Goal: Task Accomplishment & Management: Manage account settings

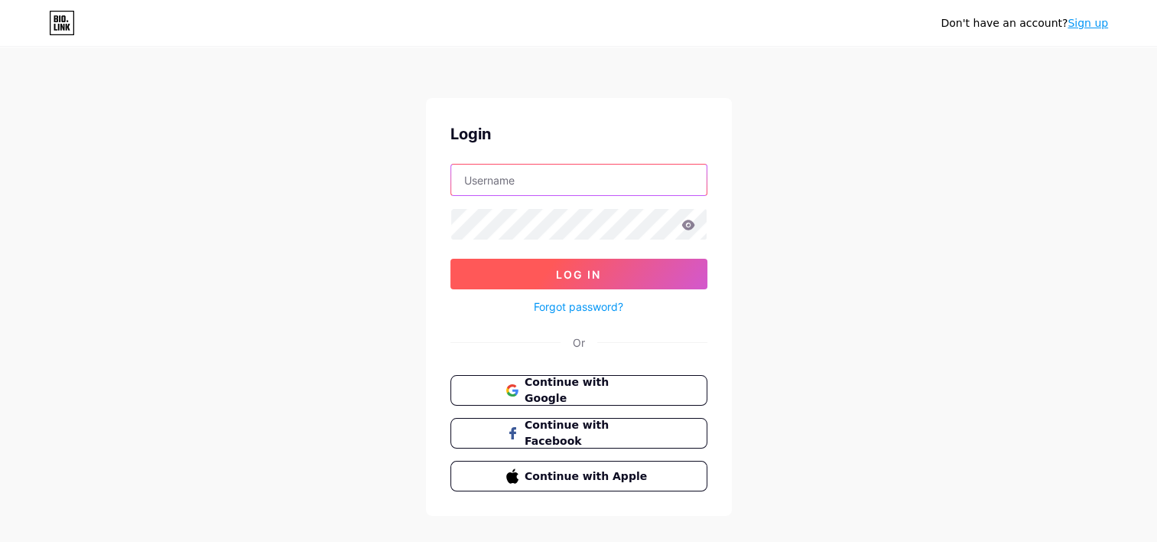
type input "[EMAIL_ADDRESS][DOMAIN_NAME]"
click at [624, 282] on button "Log In" at bounding box center [579, 274] width 257 height 31
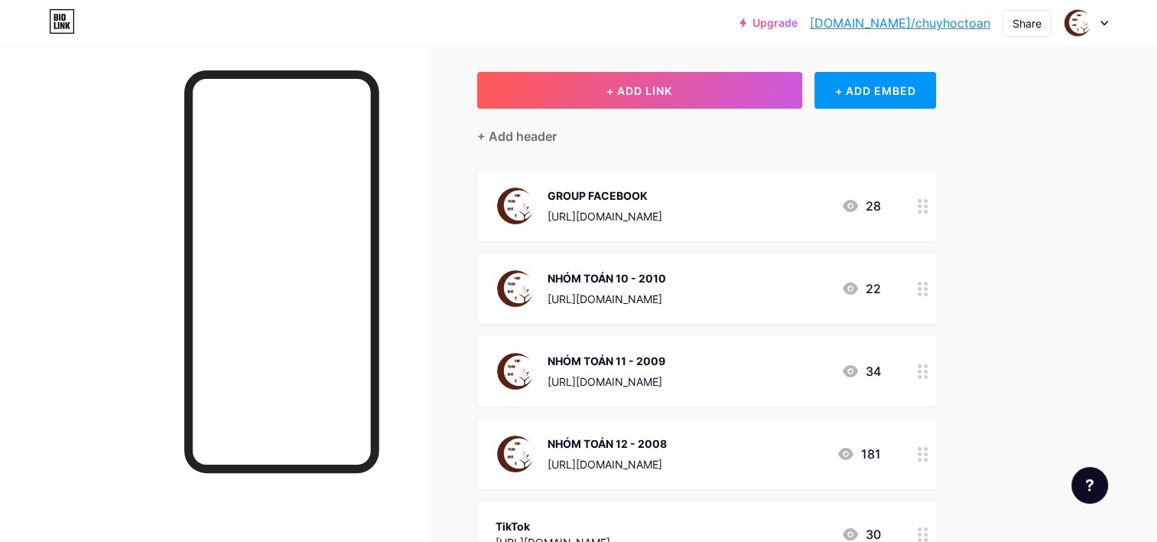
scroll to position [76, 0]
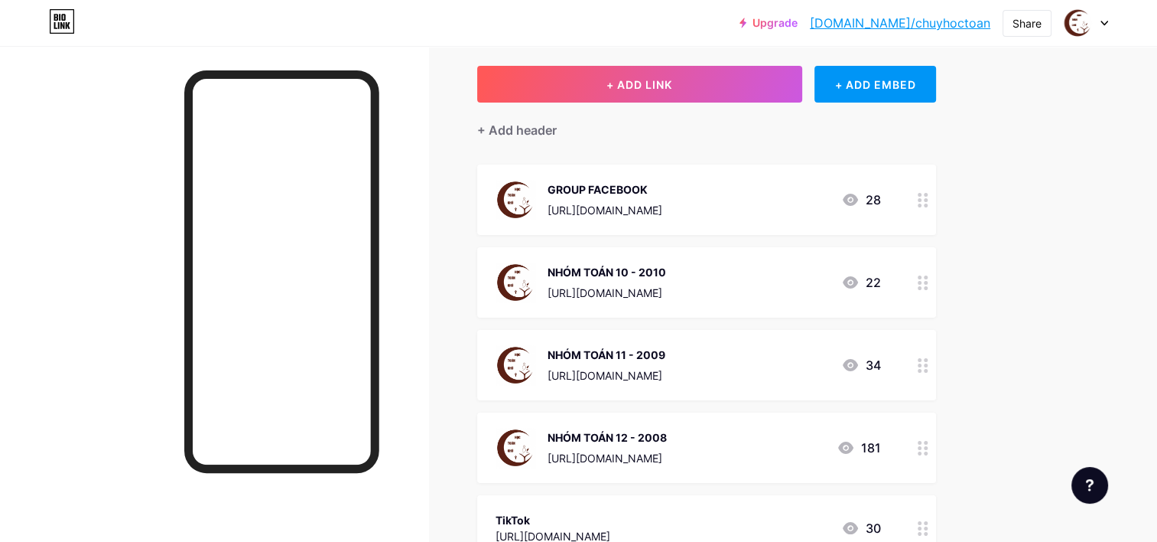
click at [922, 459] on div at bounding box center [923, 447] width 26 height 70
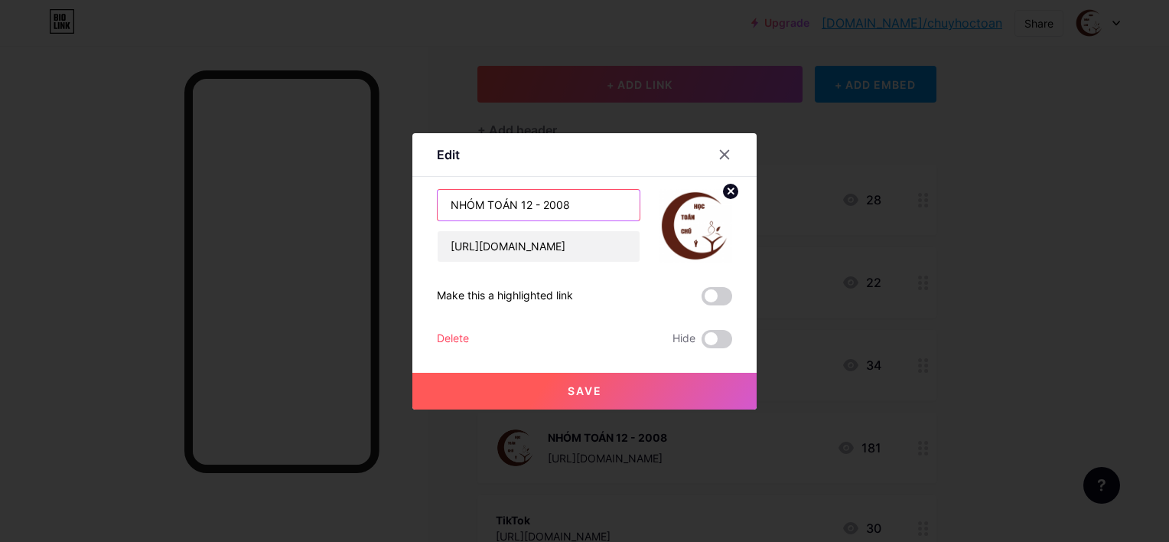
click at [588, 208] on input "NHÓM TOÁN 12 - 2008" at bounding box center [539, 205] width 202 height 31
type input "NHÓM TOÁN 12 - 2008 (2)"
click at [600, 397] on button "Save" at bounding box center [584, 391] width 344 height 37
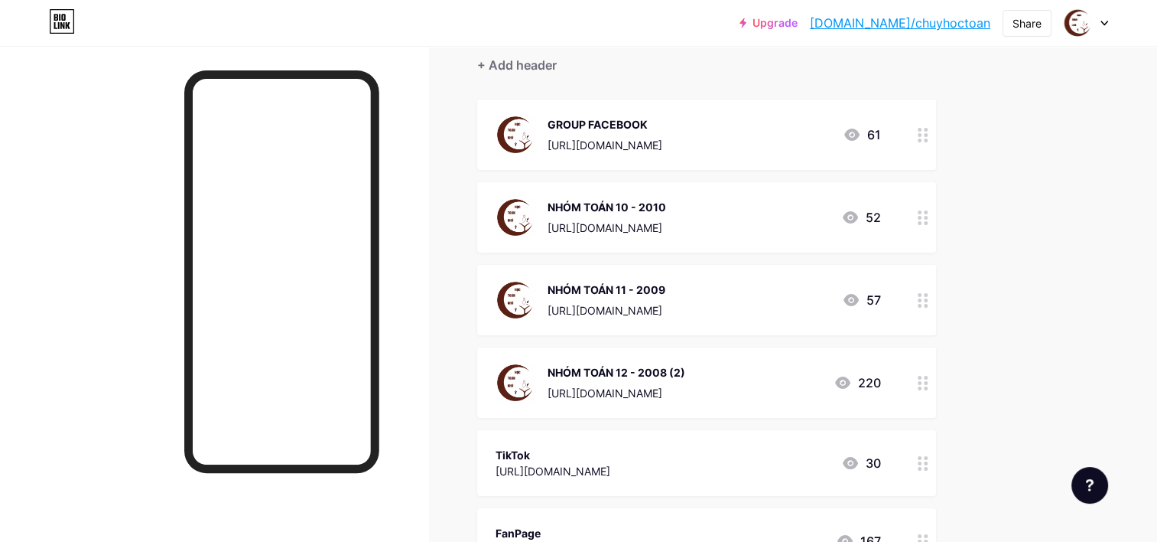
scroll to position [153, 0]
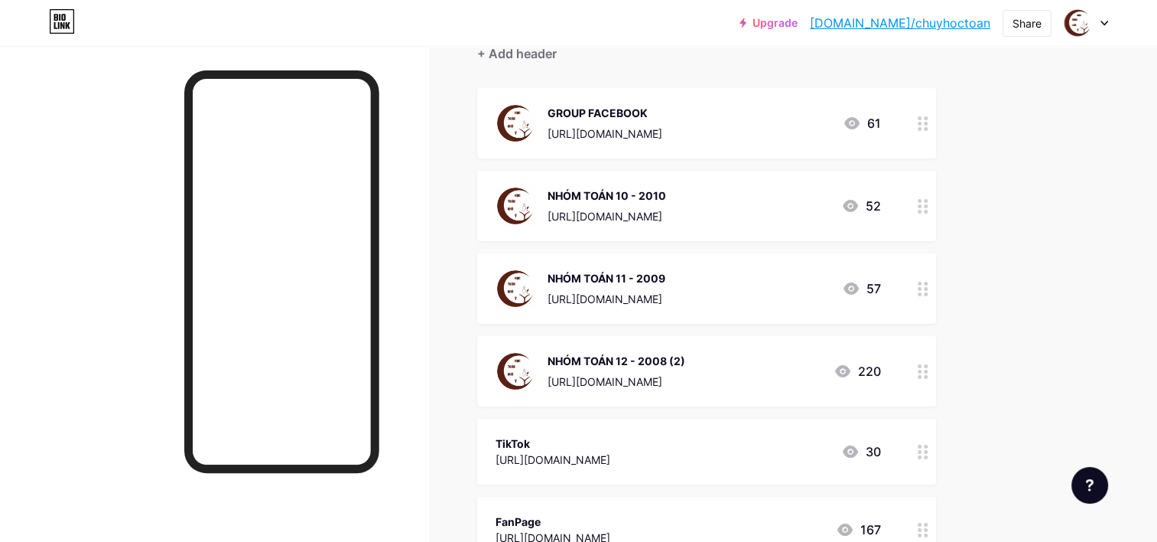
click at [918, 339] on div at bounding box center [923, 371] width 26 height 70
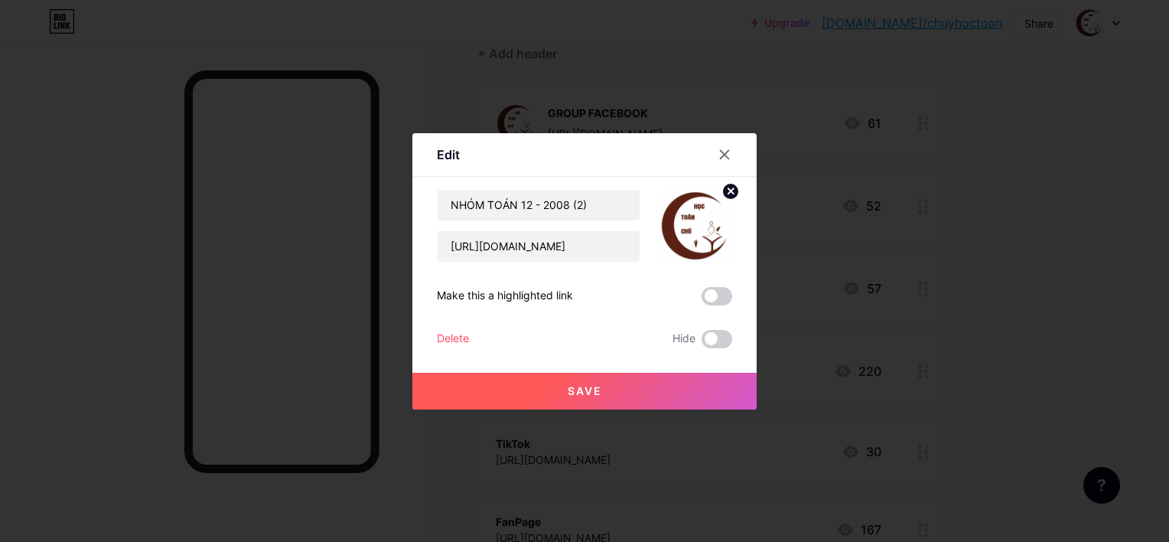
click at [851, 309] on div at bounding box center [584, 271] width 1169 height 542
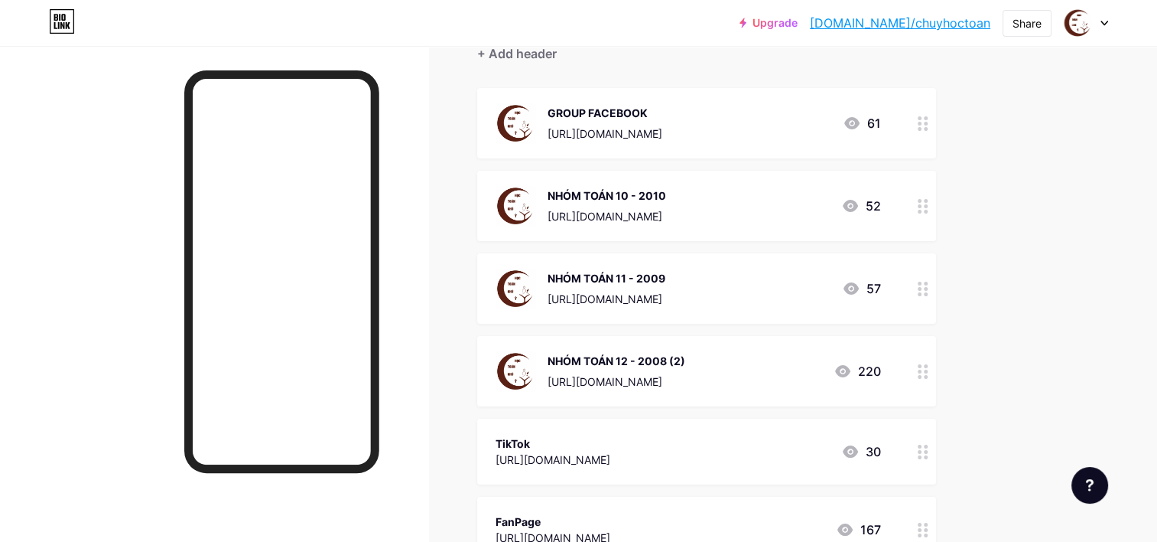
click at [913, 363] on div at bounding box center [923, 371] width 26 height 70
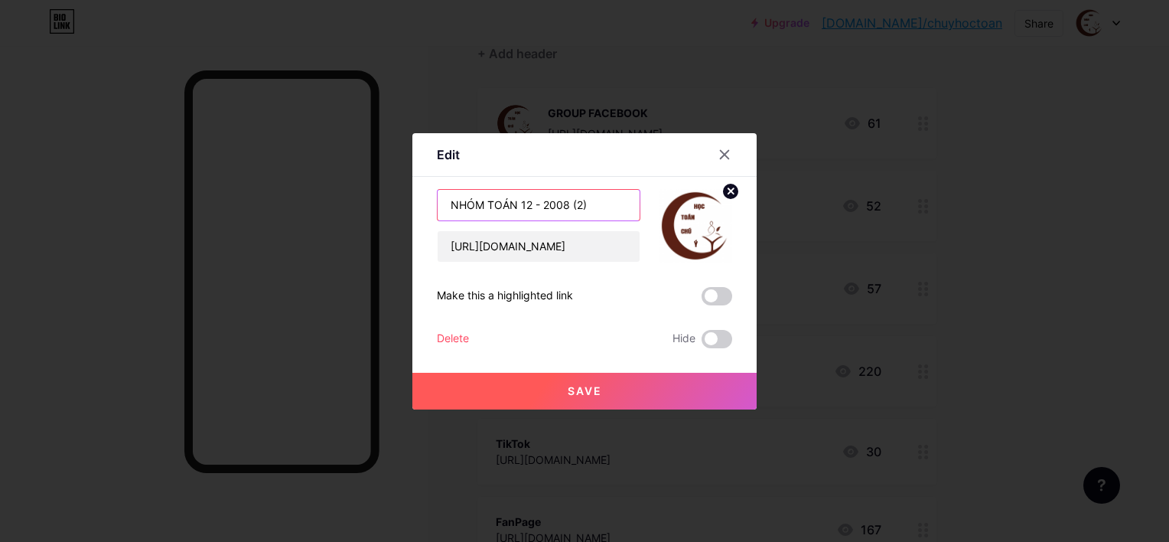
click at [594, 208] on input "NHÓM TOÁN 12 - 2008 (2)" at bounding box center [539, 205] width 202 height 31
click at [721, 150] on icon at bounding box center [725, 154] width 8 height 8
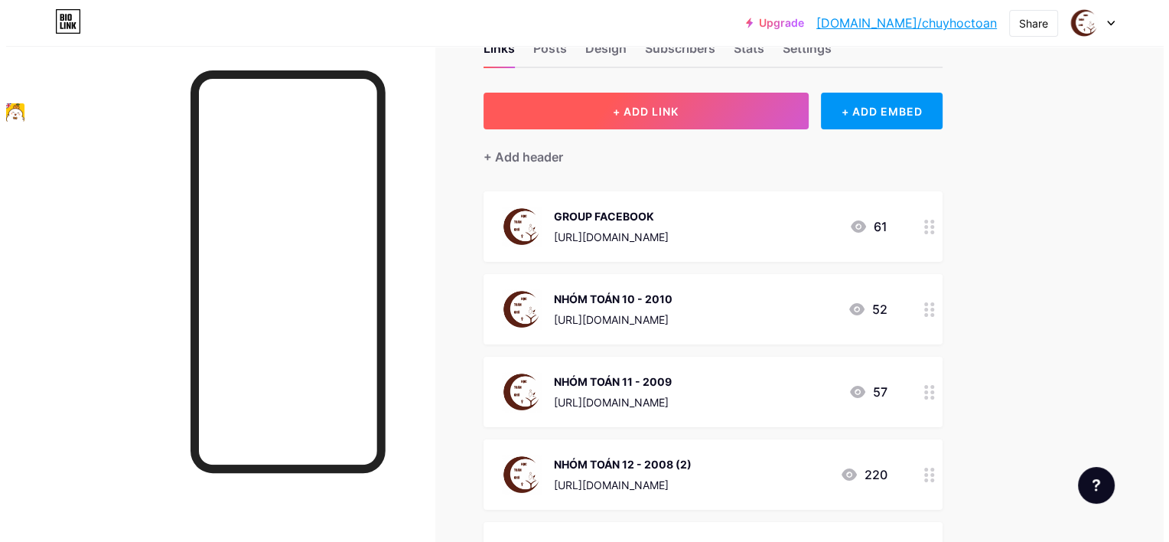
scroll to position [0, 0]
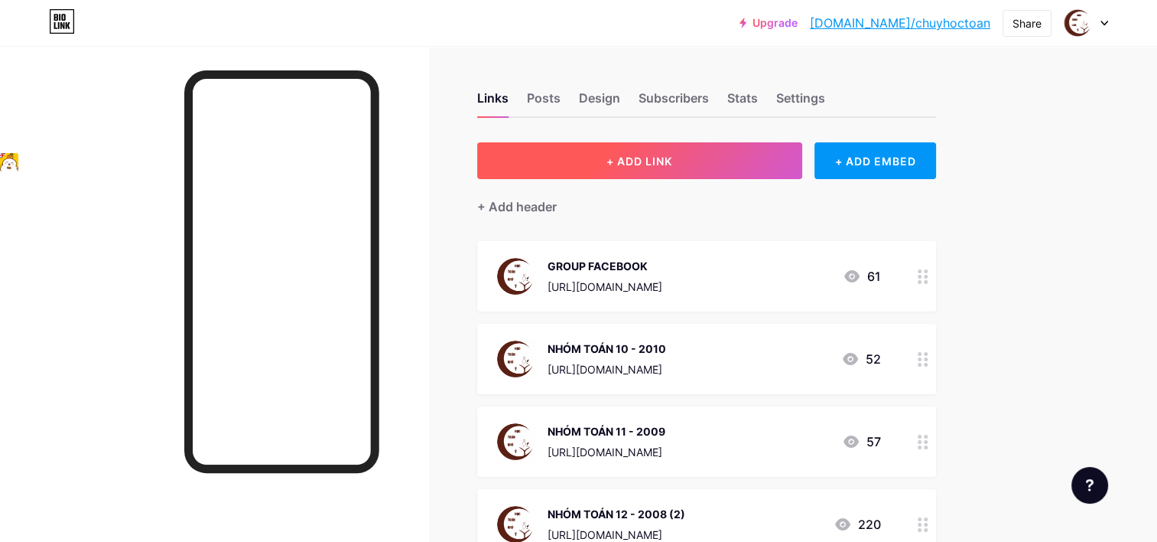
click at [757, 161] on button "+ ADD LINK" at bounding box center [639, 160] width 325 height 37
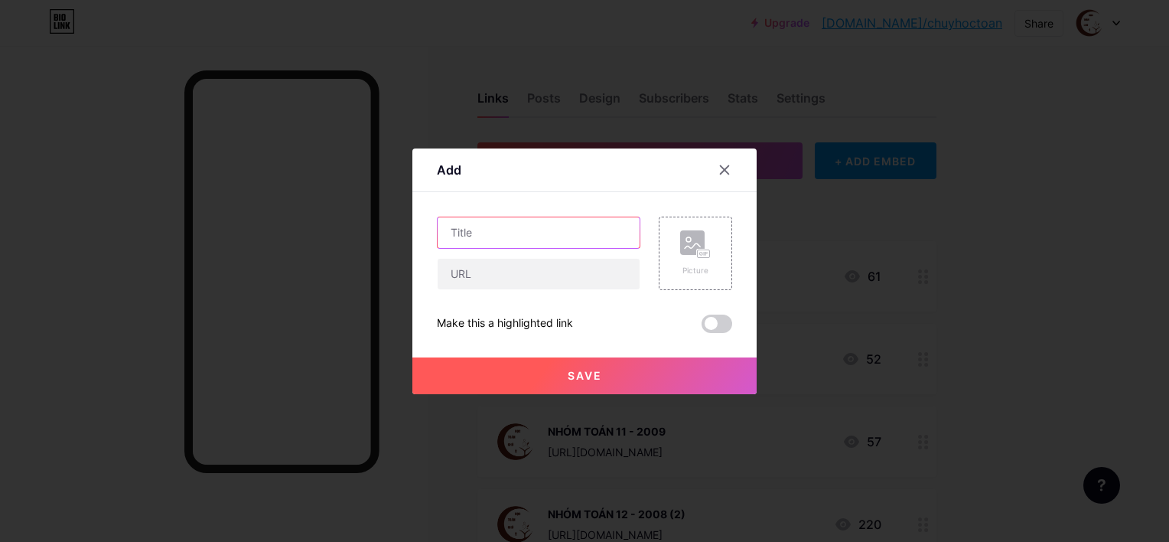
click at [571, 233] on input "text" at bounding box center [539, 232] width 202 height 31
paste input "NHÓM TOÁN 12 - 2008 (2)"
click at [581, 236] on input "NHÓM TOÁN 12 - 2008 (2)" at bounding box center [539, 232] width 202 height 31
type input "NHÓM TOÁN 12 - 2008 (1)"
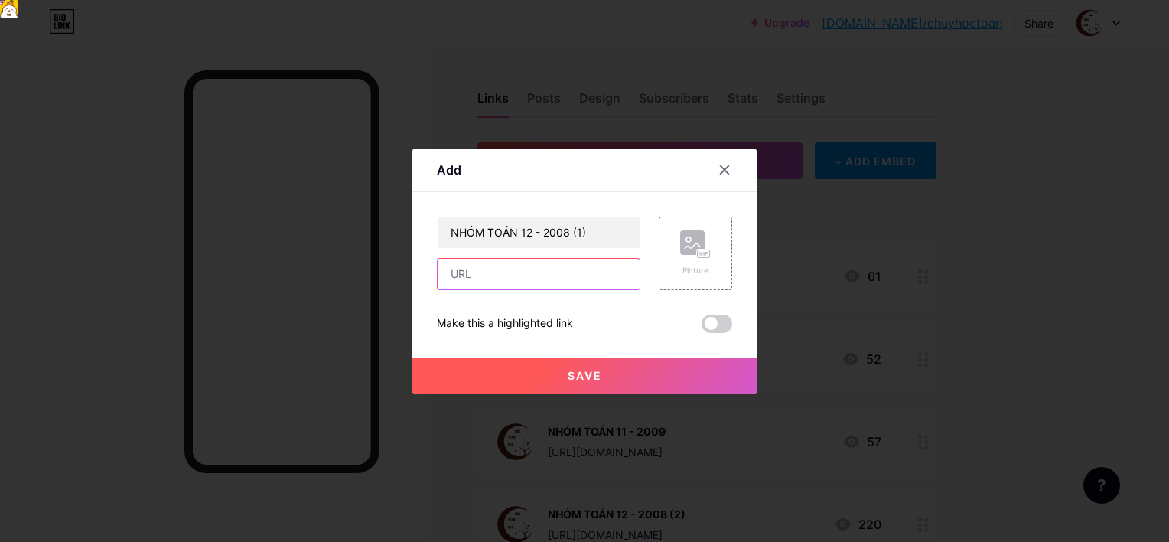
click at [557, 272] on input "text" at bounding box center [539, 274] width 202 height 31
paste input "[URL][DOMAIN_NAME]"
type input "[URL][DOMAIN_NAME]"
click at [714, 257] on div "Picture" at bounding box center [695, 252] width 73 height 73
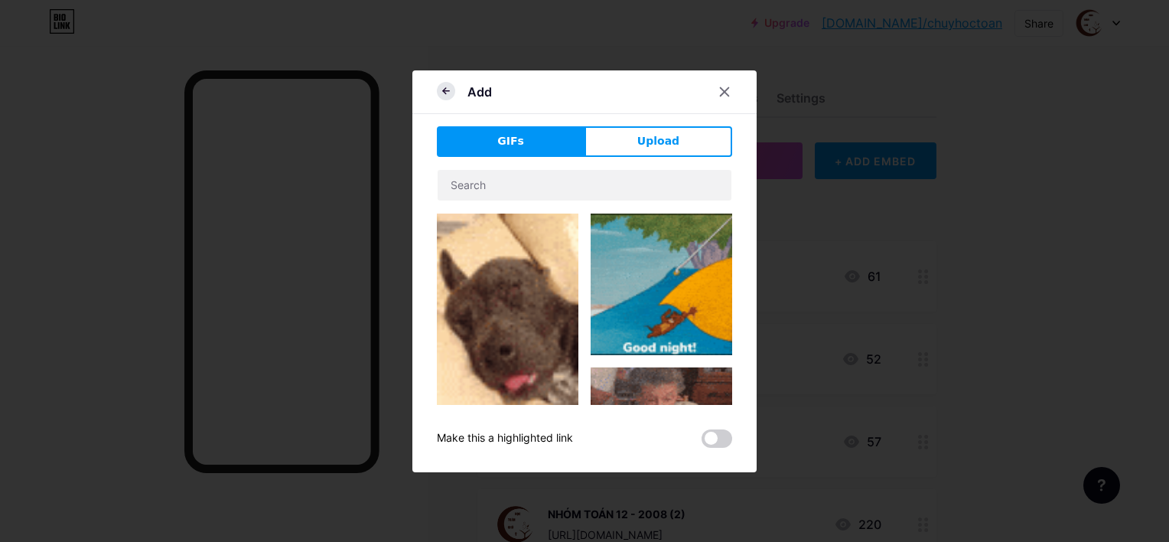
click at [445, 98] on icon at bounding box center [446, 91] width 18 height 18
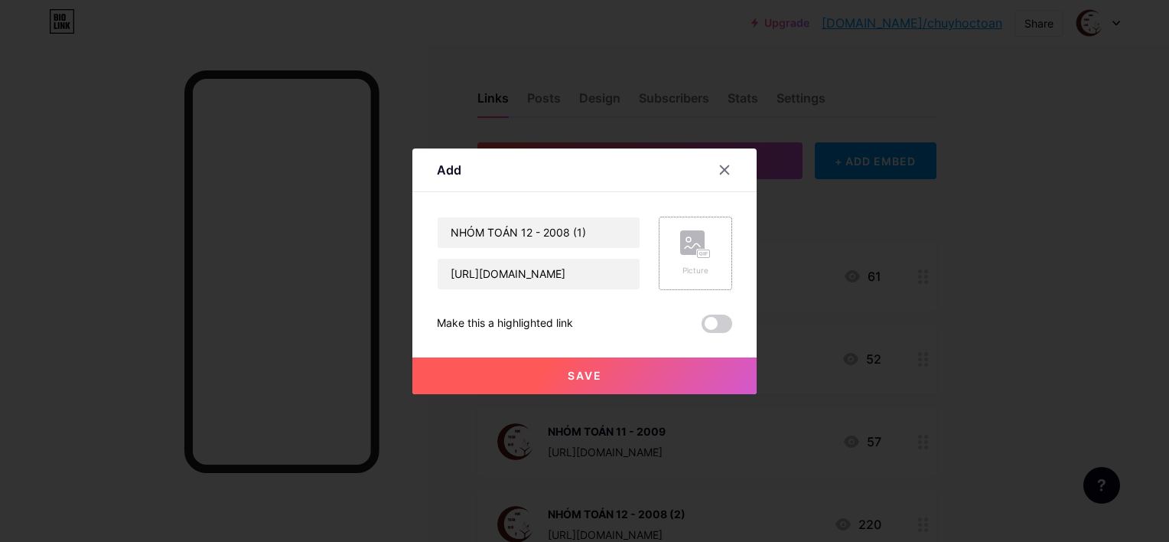
click at [701, 260] on div "Picture" at bounding box center [695, 253] width 31 height 46
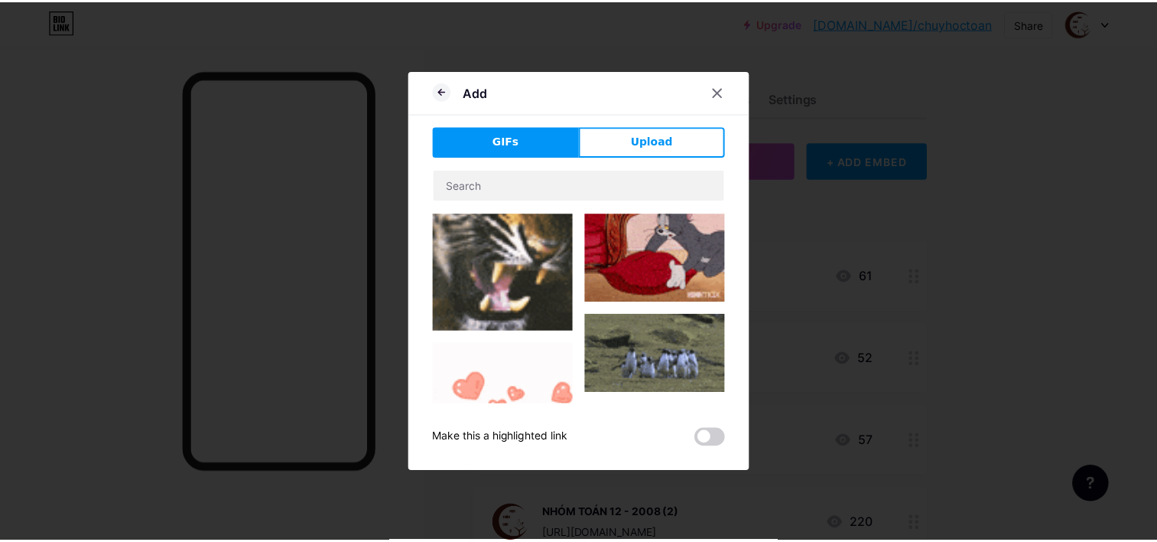
scroll to position [459, 0]
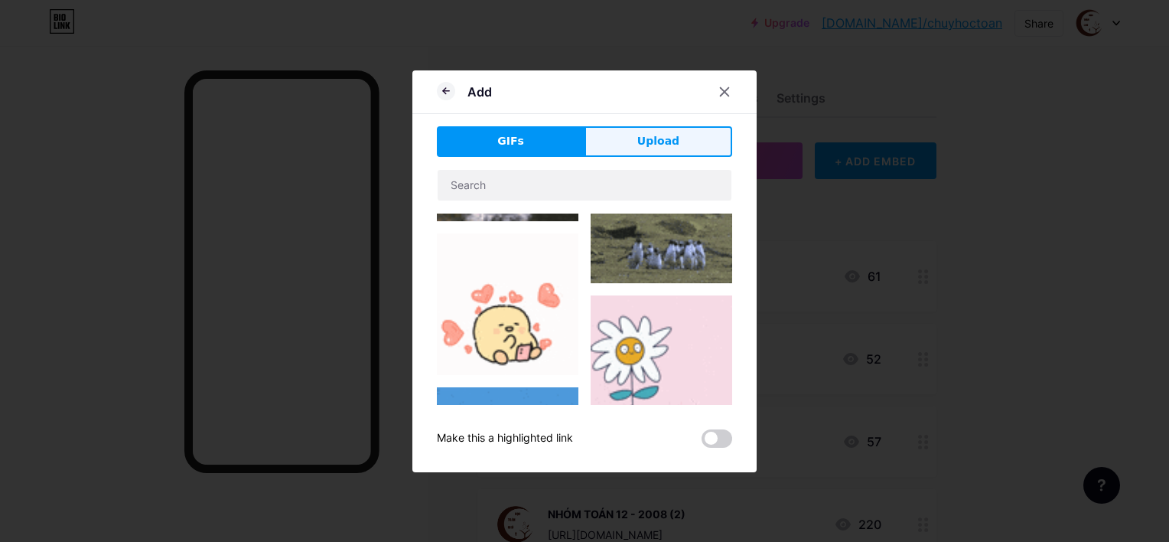
click at [664, 139] on span "Upload" at bounding box center [658, 141] width 42 height 16
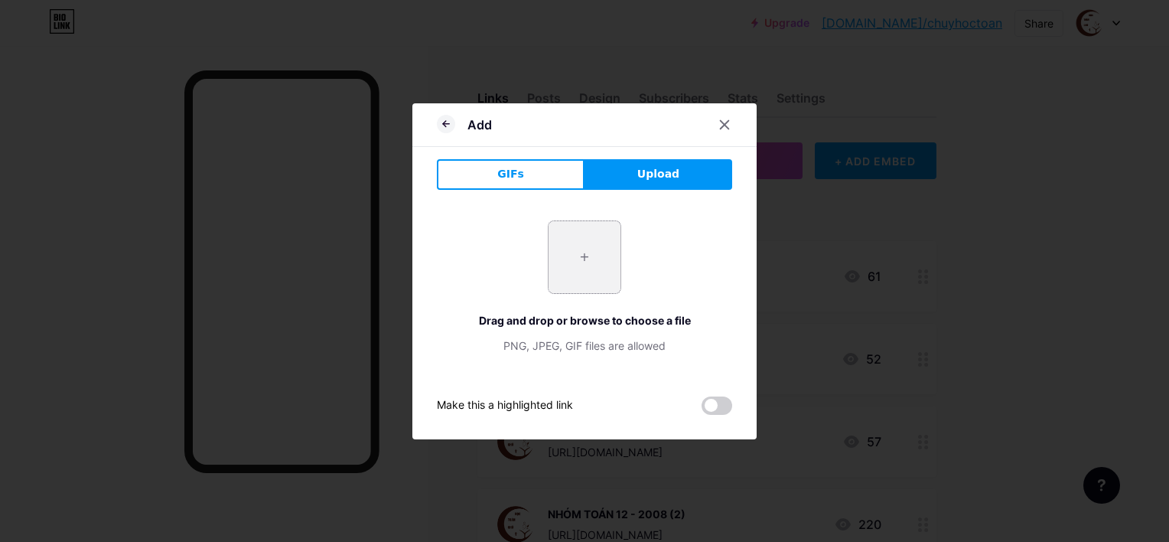
click at [599, 252] on input "file" at bounding box center [584, 257] width 72 height 72
type input "C:\fakepath\AVT CHÚ Ý HỌC [PERSON_NAME].jpg"
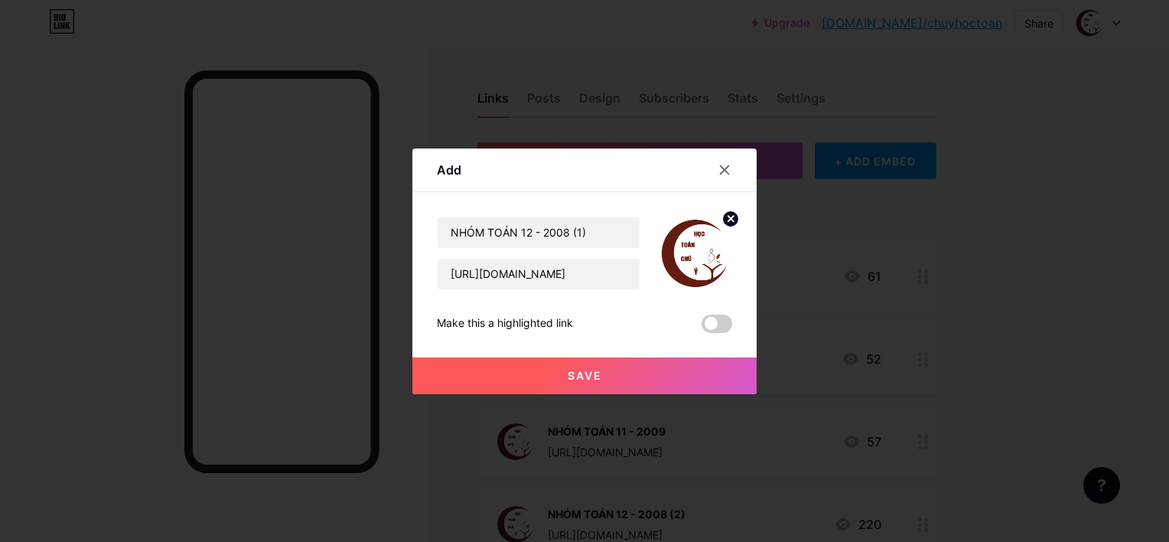
click at [662, 373] on button "Save" at bounding box center [584, 375] width 344 height 37
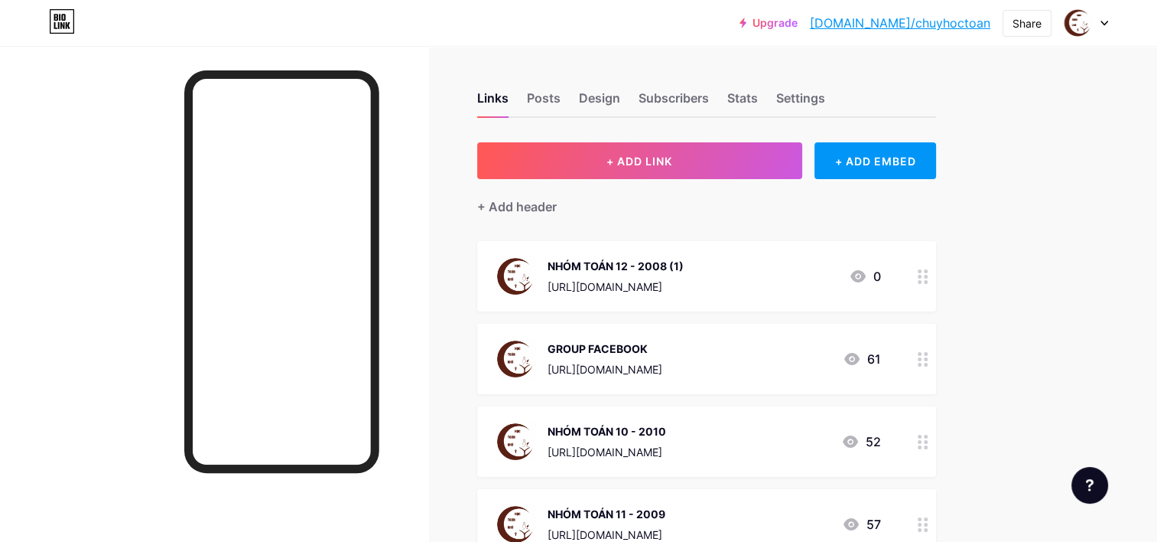
drag, startPoint x: 779, startPoint y: 257, endPoint x: 774, endPoint y: 371, distance: 114.1
drag, startPoint x: 774, startPoint y: 371, endPoint x: 805, endPoint y: 285, distance: 91.7
click at [805, 285] on div "NHÓM TOÁN 12 - 2008 (1) [URL][DOMAIN_NAME] 0" at bounding box center [689, 276] width 386 height 40
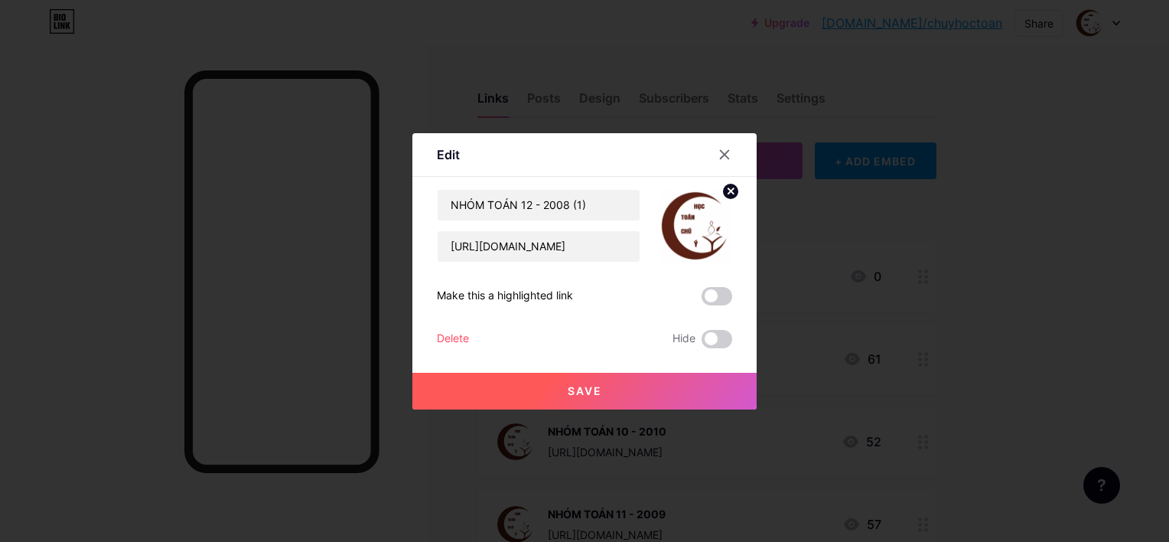
click at [934, 257] on div at bounding box center [584, 271] width 1169 height 542
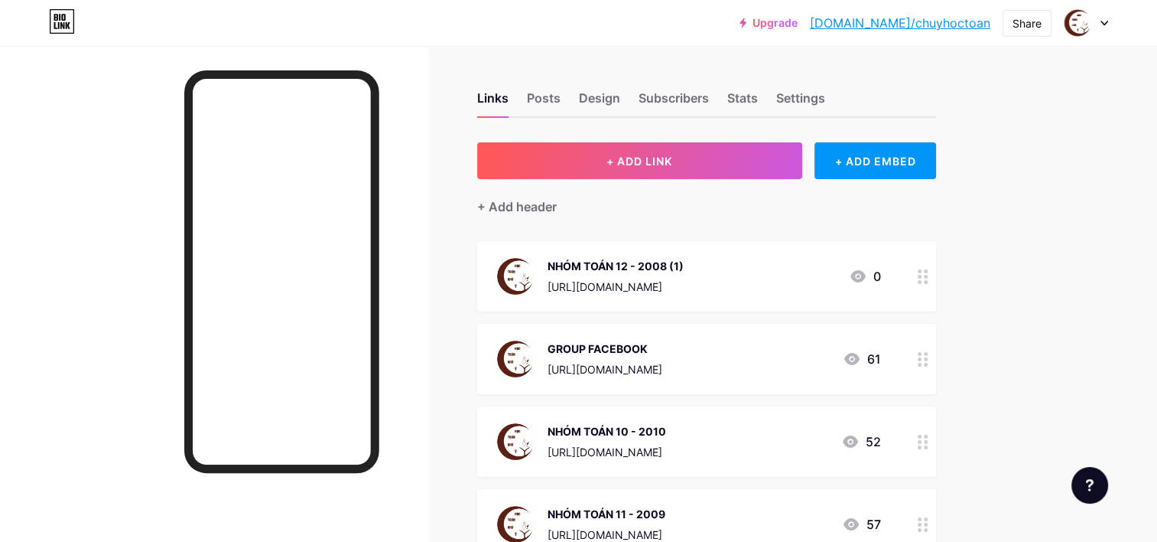
drag, startPoint x: 892, startPoint y: 258, endPoint x: 918, endPoint y: 324, distance: 71.5
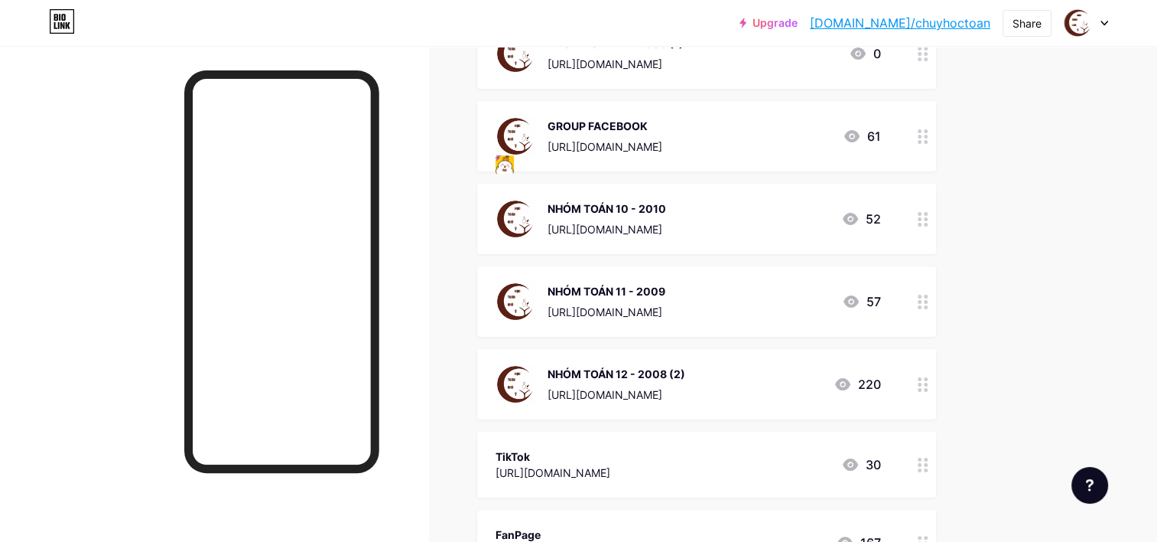
scroll to position [229, 0]
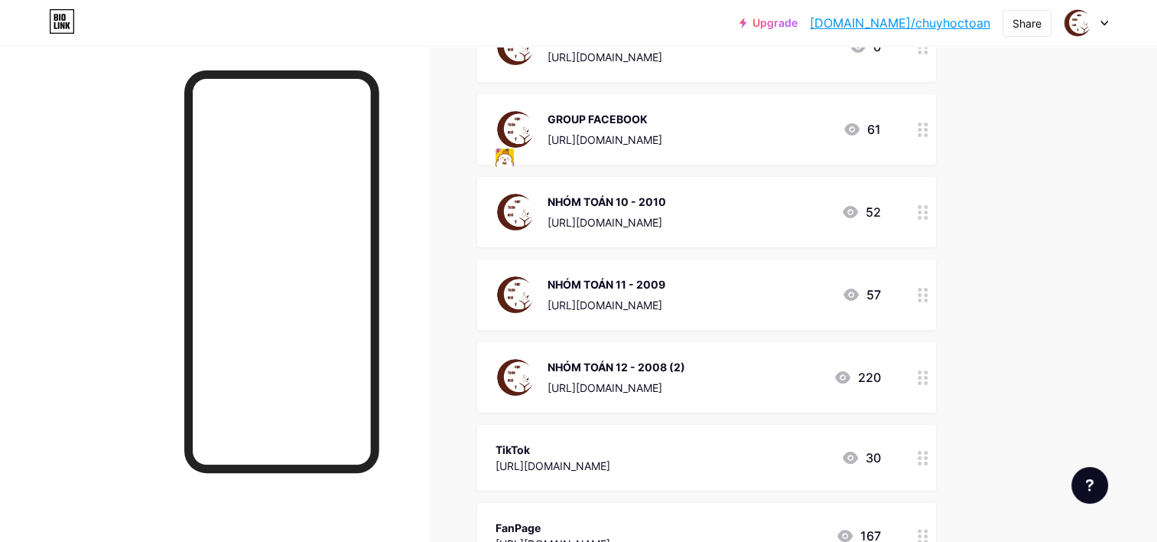
click at [925, 208] on icon at bounding box center [923, 212] width 11 height 15
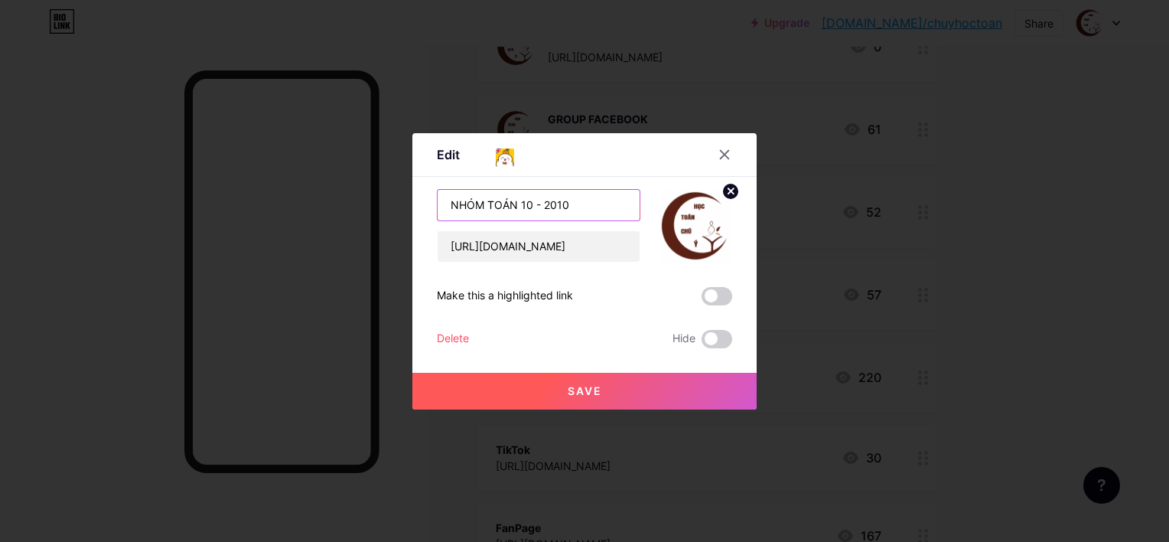
click at [581, 201] on input "NHÓM TOÁN 10 - 2010" at bounding box center [539, 205] width 202 height 31
click at [451, 208] on input "NHÓM TOÁN 10 - 2010" at bounding box center [539, 205] width 202 height 31
click at [603, 203] on input "NHÓM TOÁN 10 - 2010" at bounding box center [539, 205] width 202 height 31
type input "NHÓM TOÁN 10 - 2010"
click at [591, 387] on span "Save" at bounding box center [585, 390] width 34 height 13
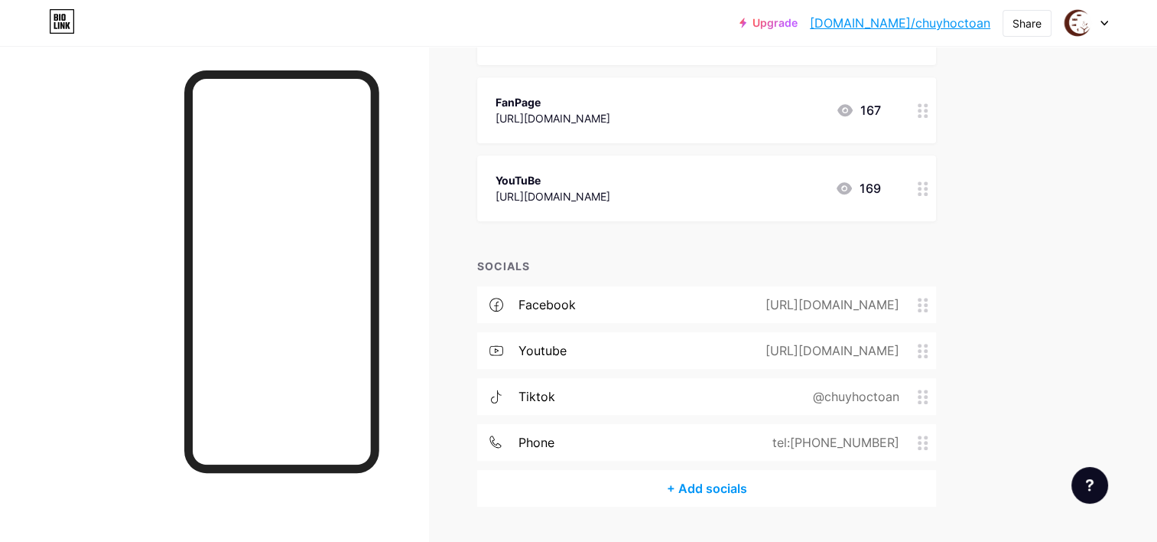
scroll to position [612, 0]
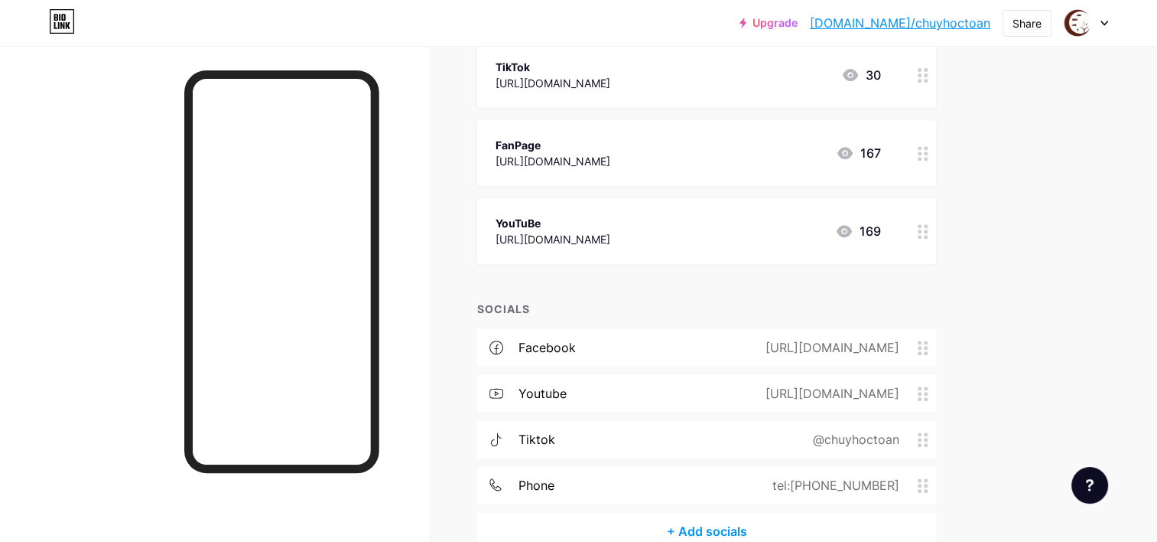
click at [927, 226] on icon at bounding box center [923, 231] width 11 height 15
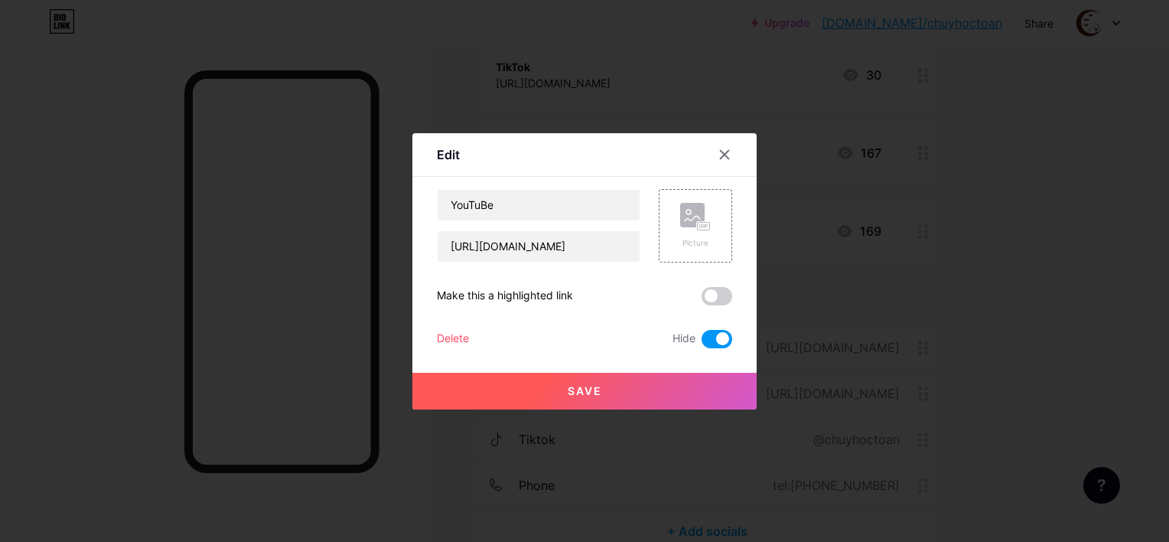
click at [982, 200] on div at bounding box center [584, 271] width 1169 height 542
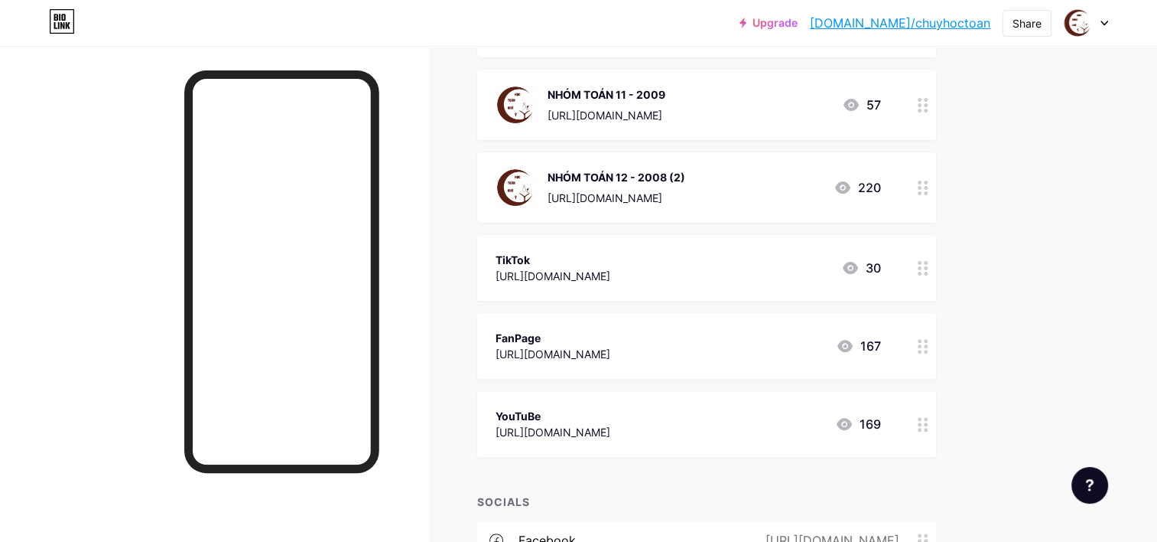
scroll to position [382, 0]
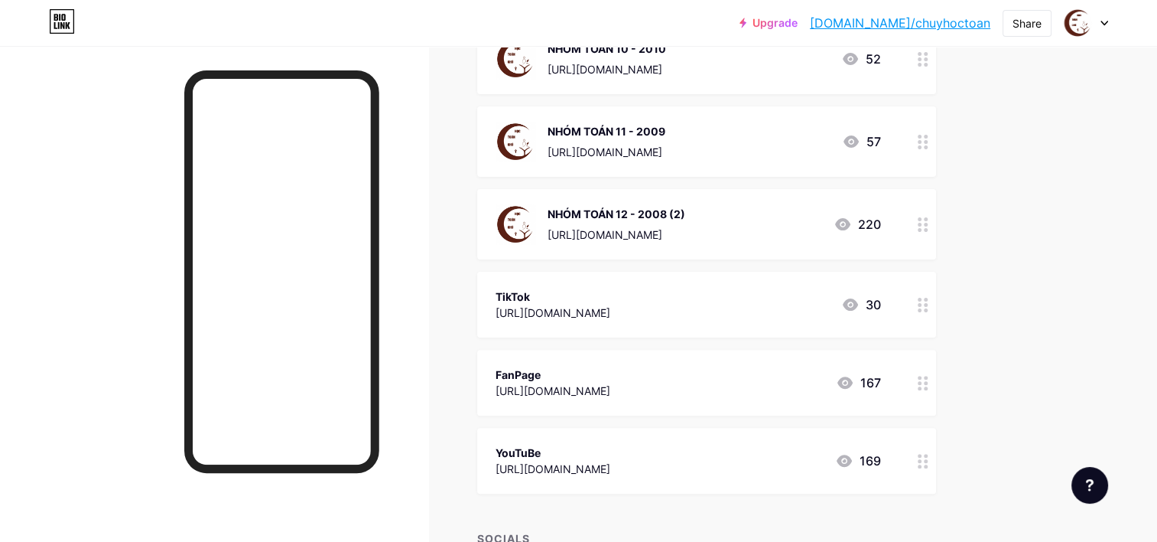
drag, startPoint x: 750, startPoint y: 223, endPoint x: 812, endPoint y: 324, distance: 118.2
click at [812, 324] on span "NHÓM TOÁN 12 - 2008 (1) [URL][DOMAIN_NAME] 0 GROUP FACEBOOK [URL][DOMAIN_NAME] …" at bounding box center [706, 175] width 459 height 635
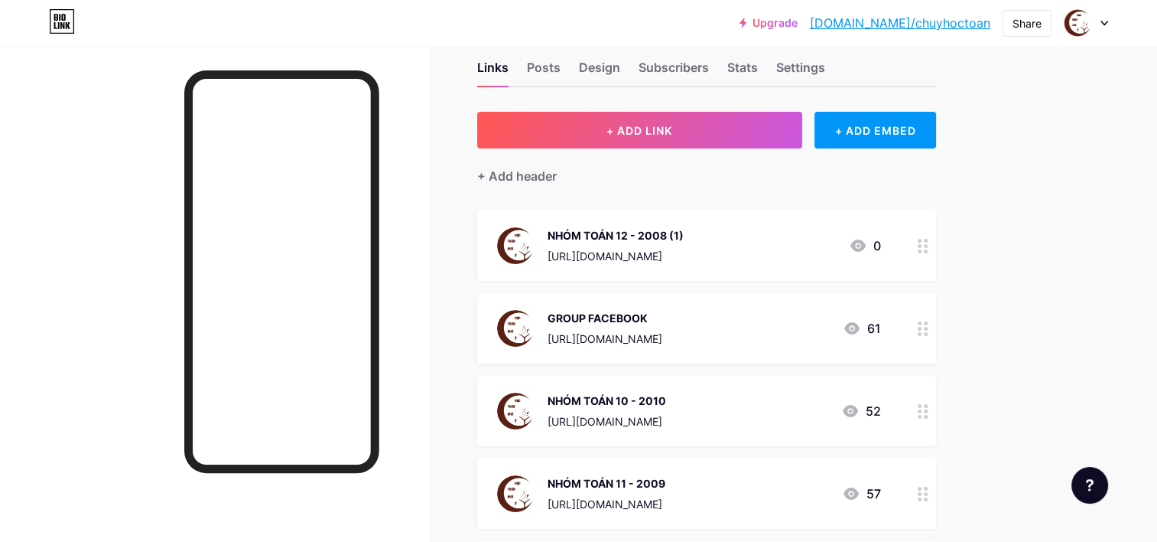
scroll to position [0, 0]
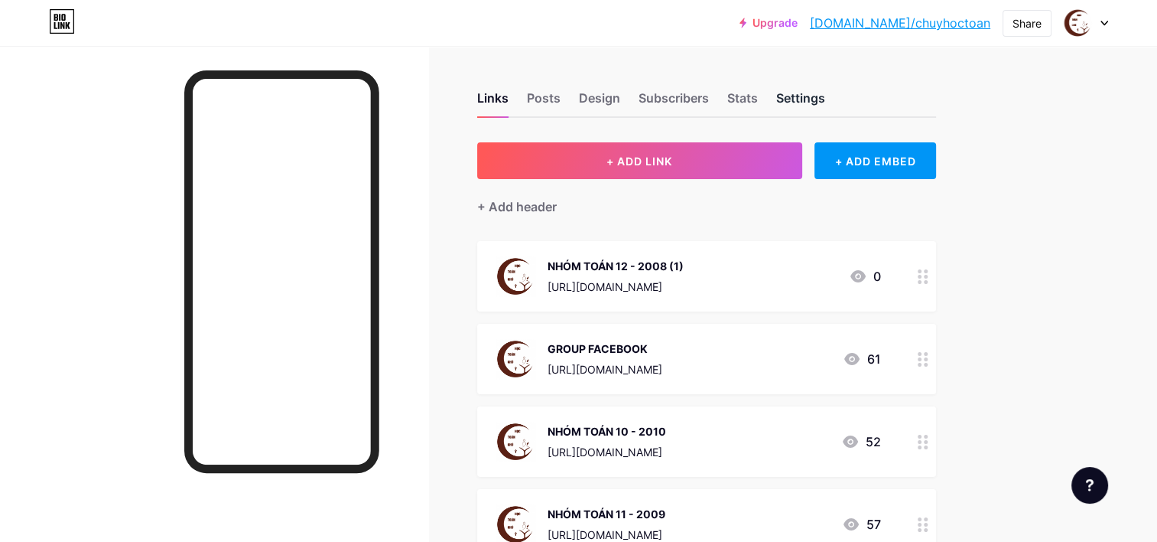
click at [799, 105] on div "Settings" at bounding box center [800, 103] width 49 height 28
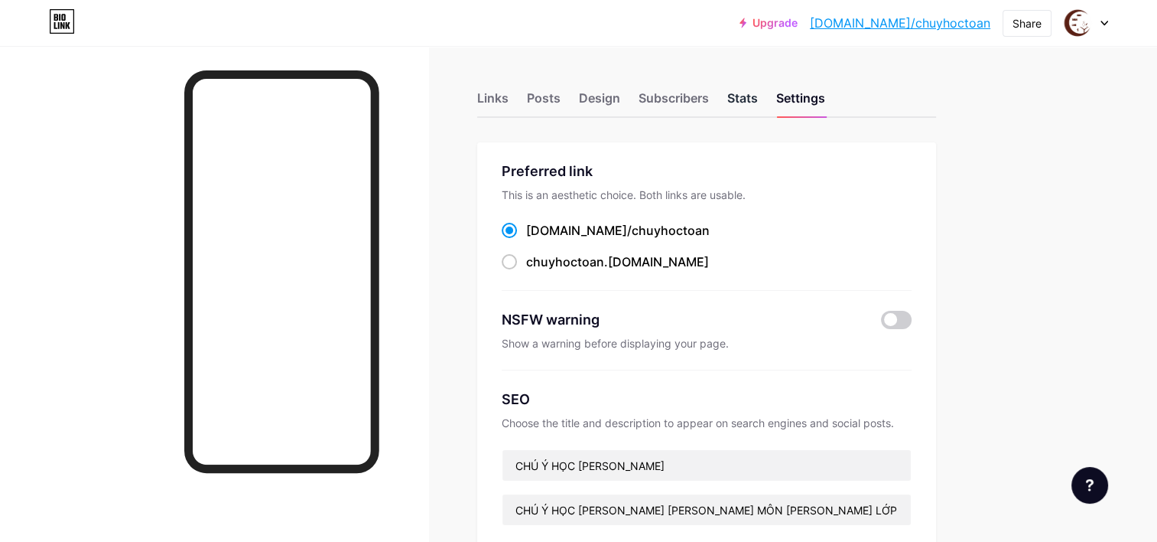
click at [739, 103] on div "Stats" at bounding box center [742, 103] width 31 height 28
click at [688, 107] on div "Subscribers" at bounding box center [674, 103] width 70 height 28
click at [607, 98] on div "Design" at bounding box center [599, 103] width 41 height 28
click at [552, 101] on div "Posts" at bounding box center [544, 103] width 34 height 28
click at [505, 106] on div "Links" at bounding box center [492, 103] width 31 height 28
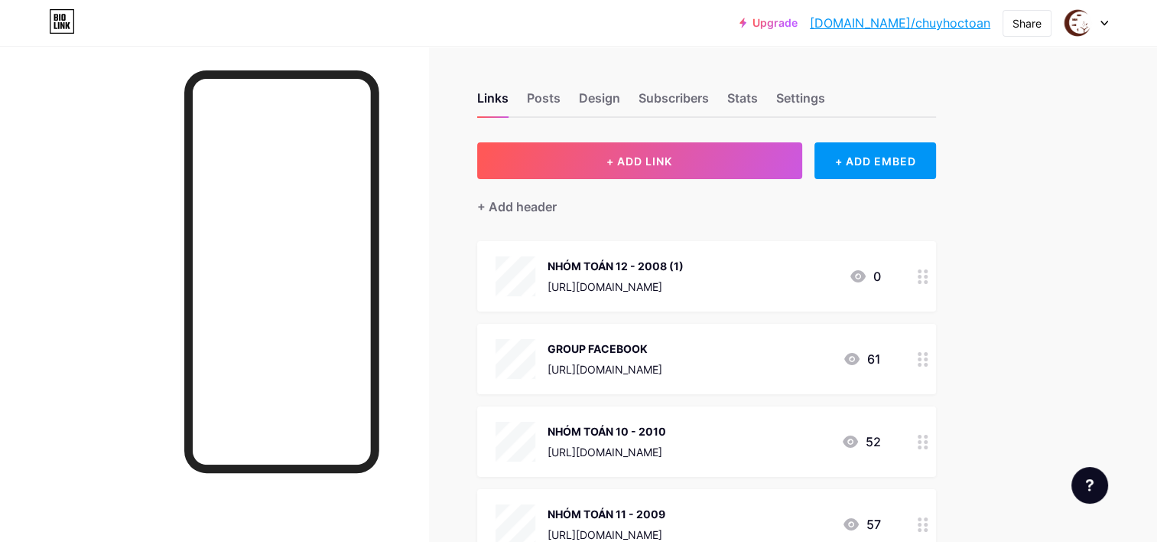
drag, startPoint x: 692, startPoint y: 263, endPoint x: 658, endPoint y: 340, distance: 83.9
drag, startPoint x: 658, startPoint y: 340, endPoint x: 528, endPoint y: 210, distance: 183.4
click at [528, 210] on div "+ Add header" at bounding box center [517, 206] width 80 height 18
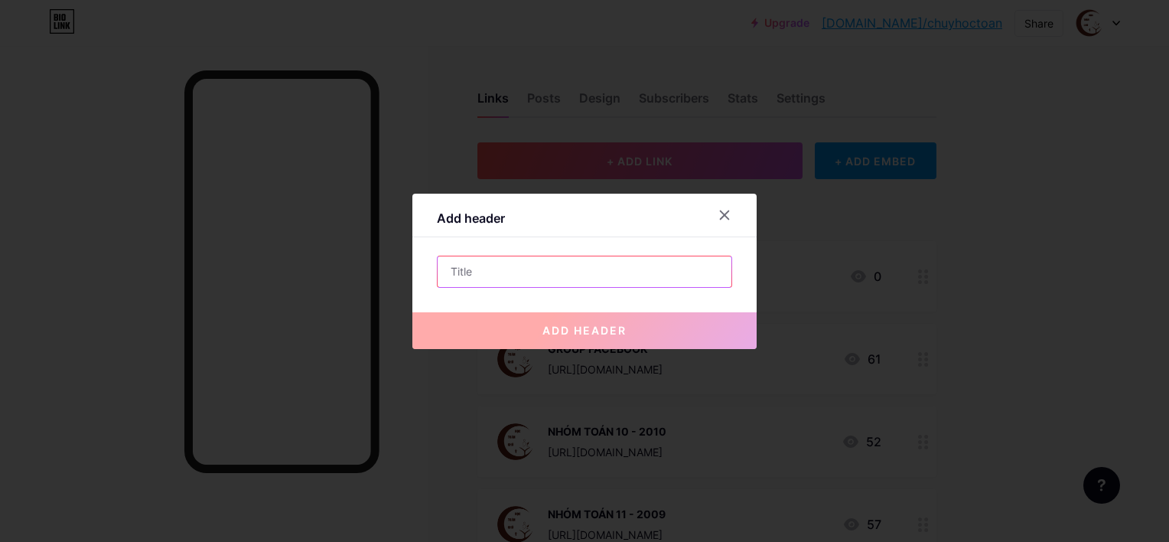
click at [526, 262] on input "text" at bounding box center [585, 271] width 294 height 31
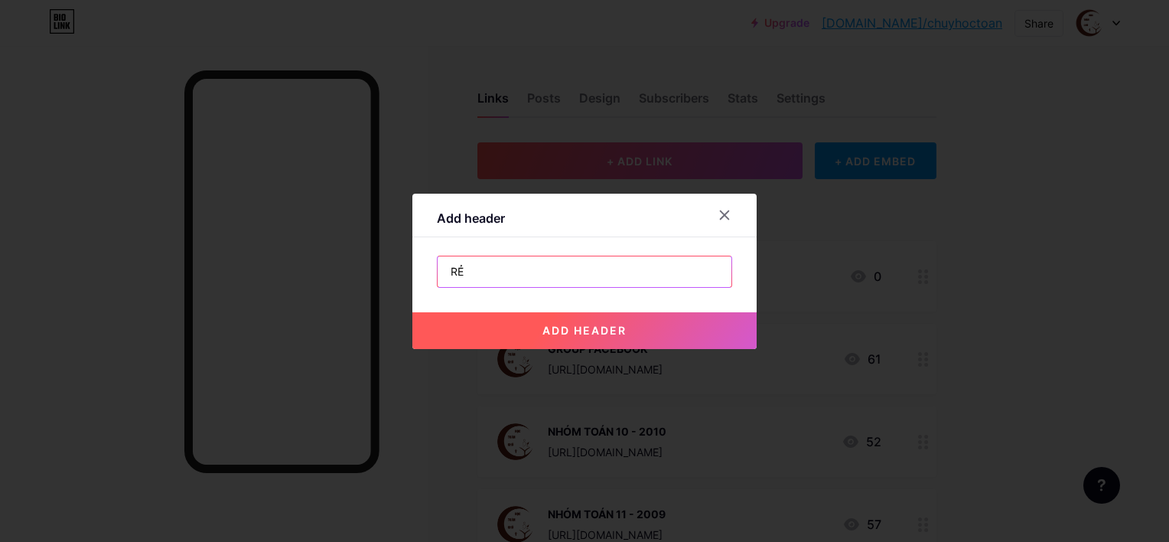
type input "RẺ"
click at [587, 327] on span "add header" at bounding box center [584, 330] width 84 height 13
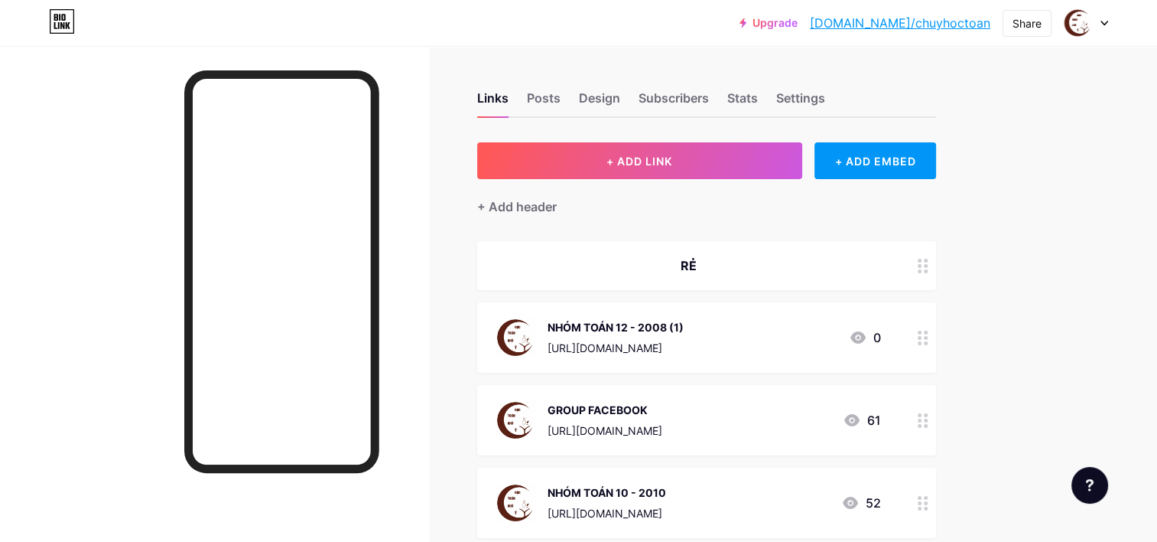
drag, startPoint x: 698, startPoint y: 262, endPoint x: 904, endPoint y: 278, distance: 207.2
click at [904, 278] on div "RẺ" at bounding box center [706, 265] width 459 height 49
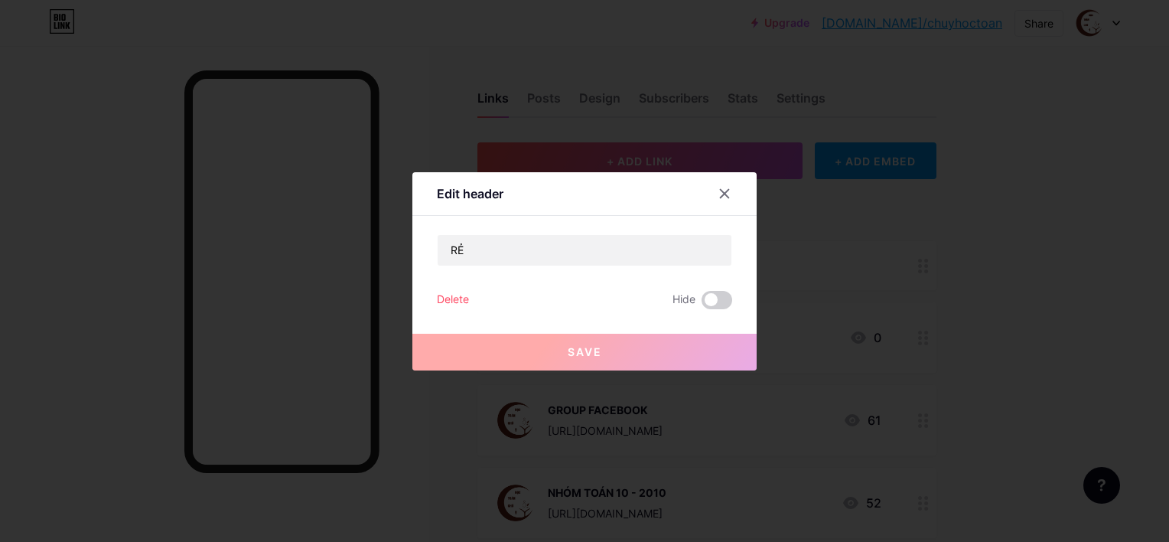
click at [459, 301] on div "Delete" at bounding box center [453, 300] width 32 height 18
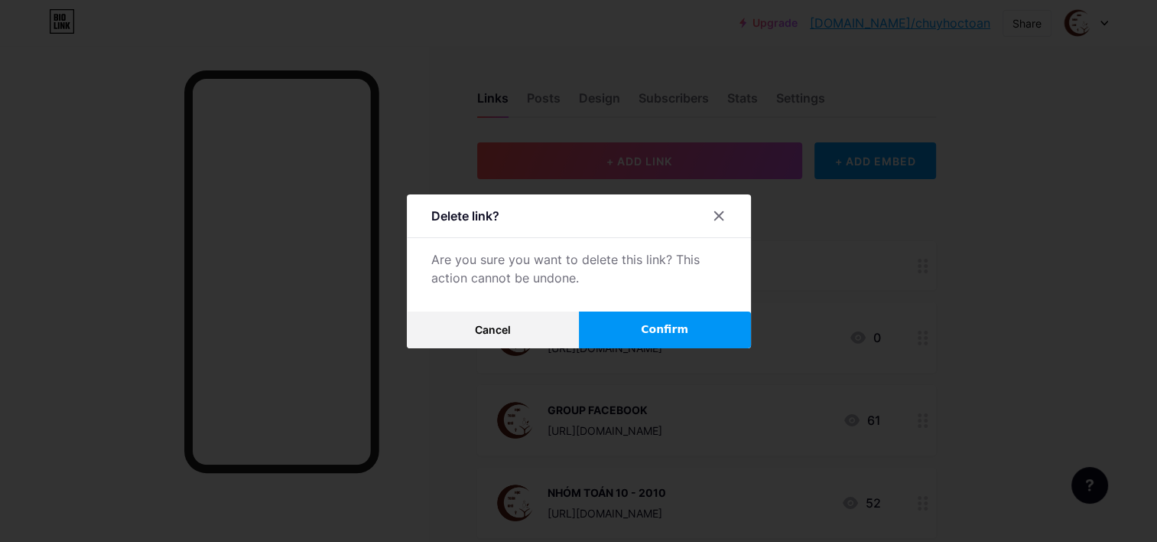
click at [673, 324] on span "Confirm" at bounding box center [664, 329] width 47 height 16
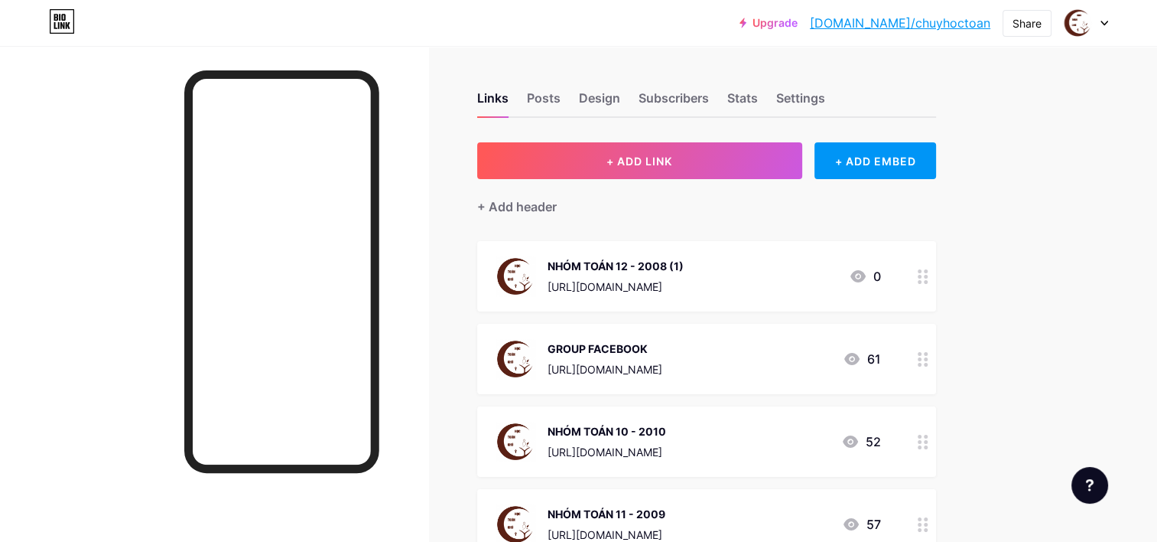
drag, startPoint x: 710, startPoint y: 284, endPoint x: 702, endPoint y: 350, distance: 67.0
copy span "0 GROUP FACEBOOK"
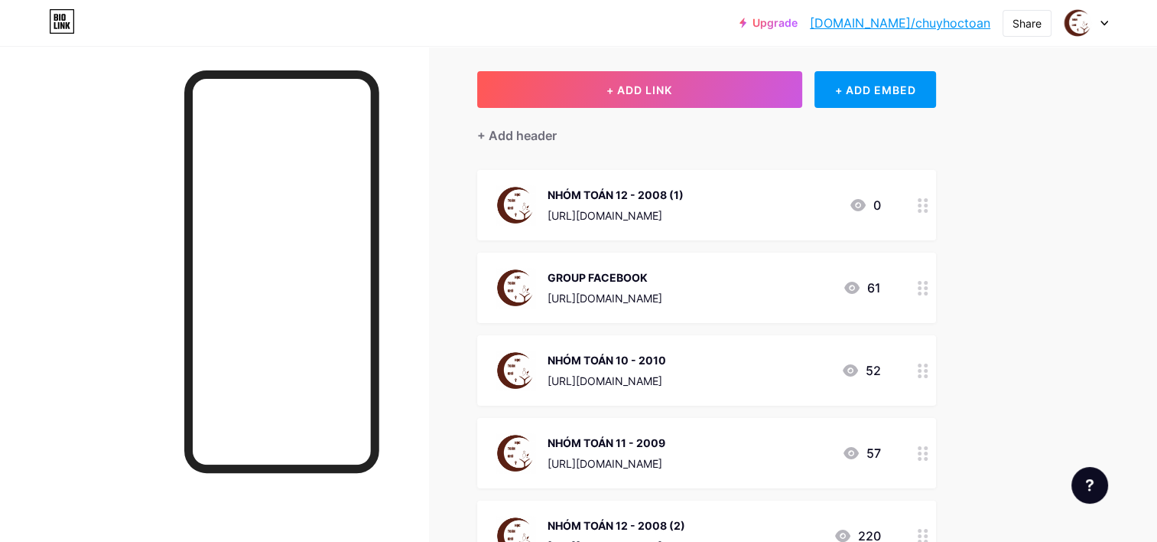
scroll to position [76, 0]
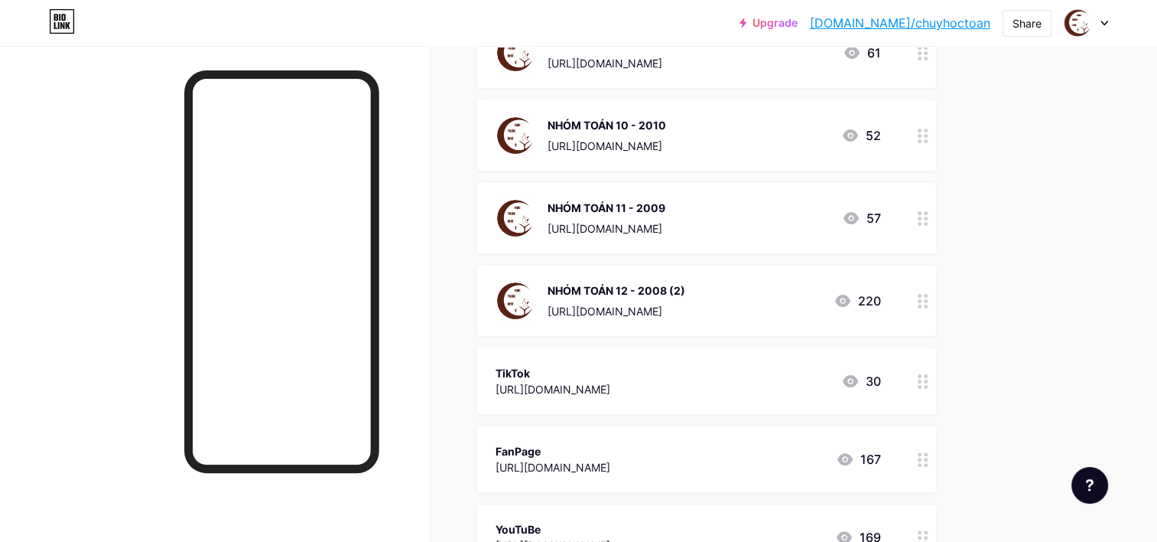
click at [1013, 229] on div "Upgrade [DOMAIN_NAME]/chuyho... [DOMAIN_NAME]/chuyhoctoan Share Switch accounts…" at bounding box center [578, 313] width 1157 height 1238
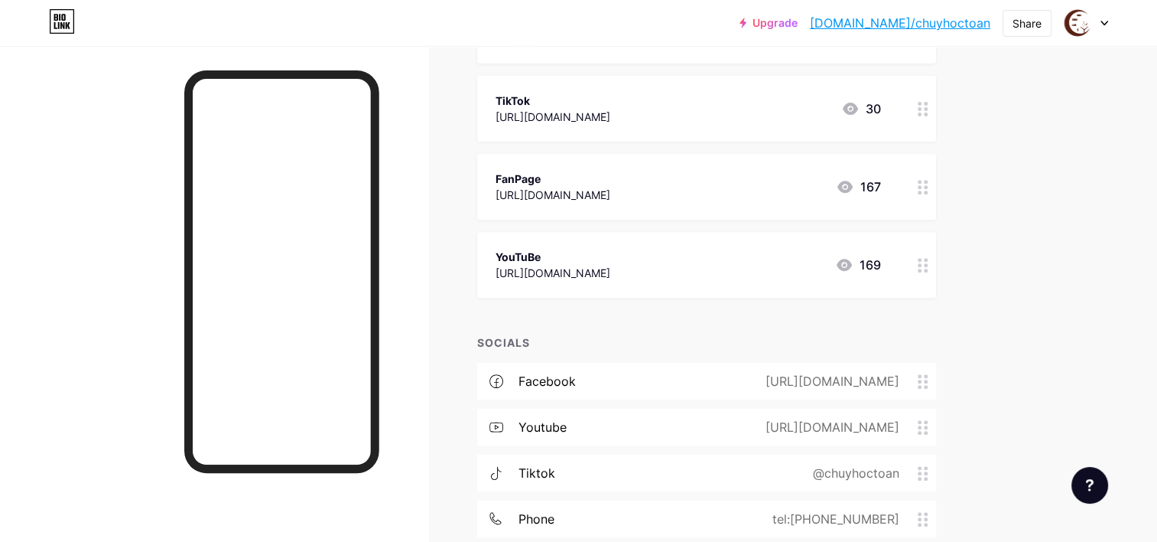
scroll to position [612, 0]
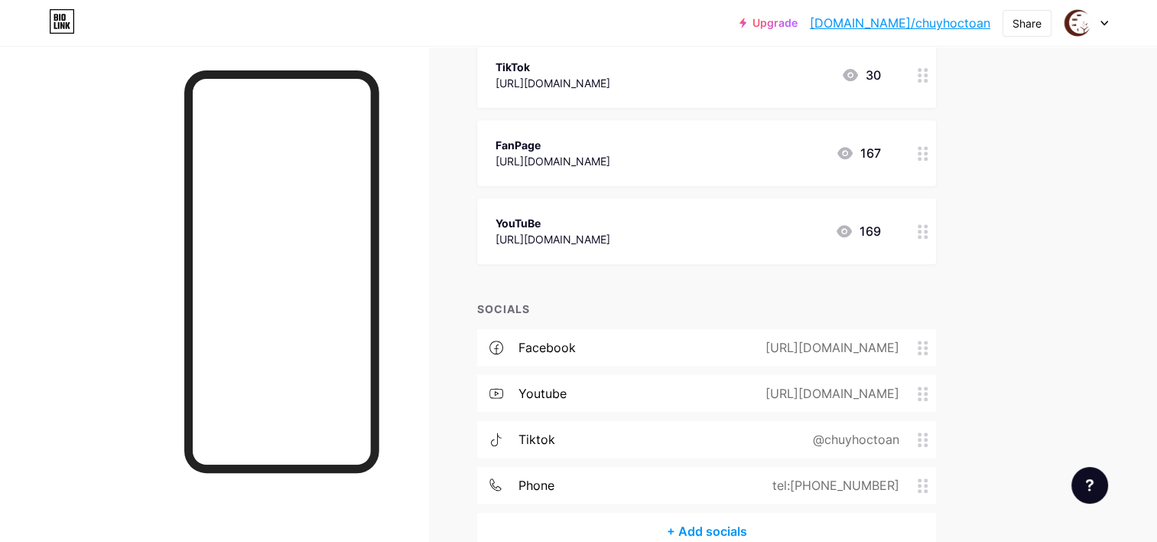
click at [386, 129] on div at bounding box center [214, 317] width 428 height 542
click at [834, 31] on div "Upgrade [DOMAIN_NAME]/chuyho... [DOMAIN_NAME]/chuyhoctoan" at bounding box center [865, 23] width 251 height 28
